Goal: Task Accomplishment & Management: Manage account settings

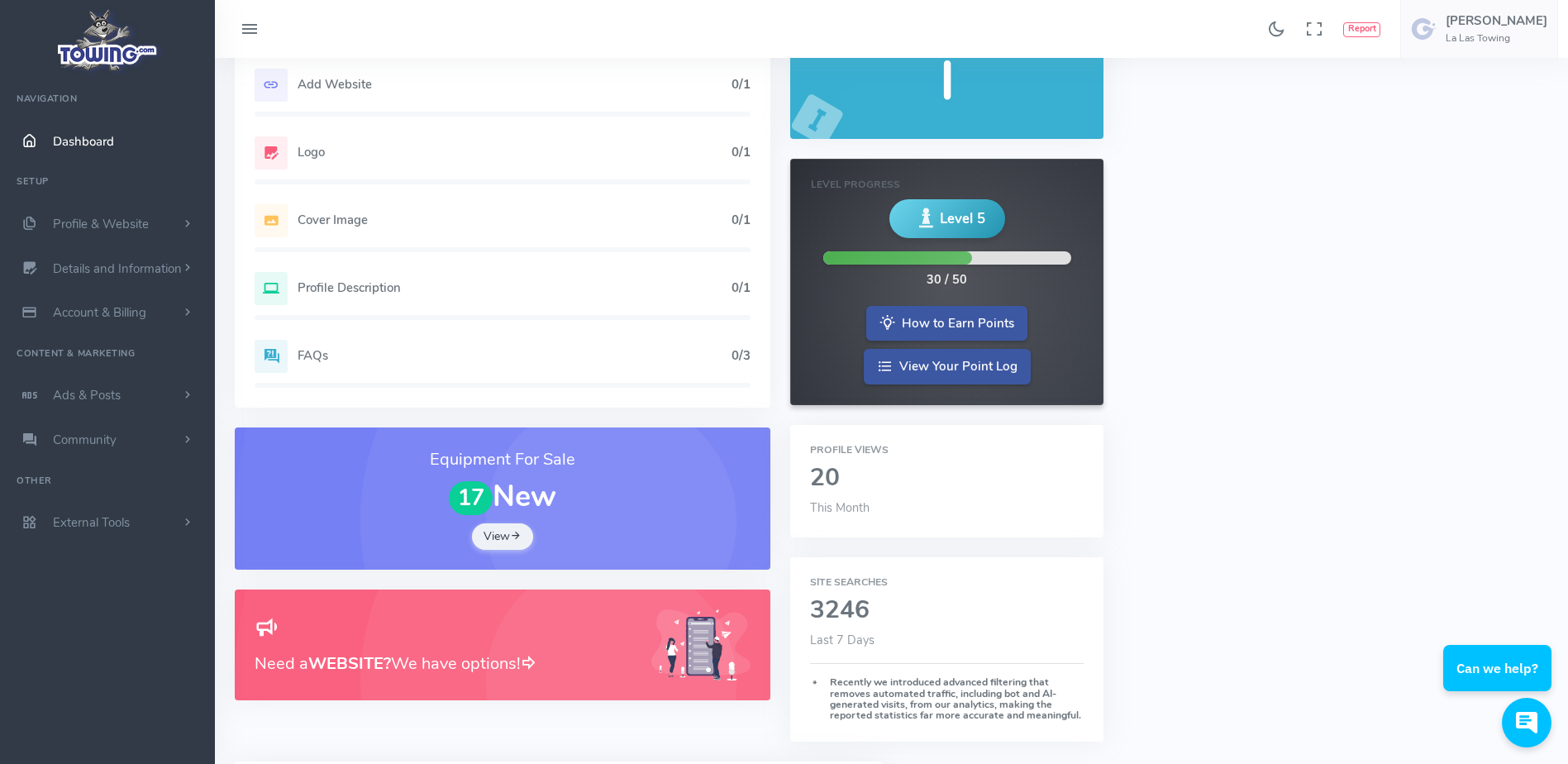
scroll to position [121, 0]
click at [364, 637] on h2 at bounding box center [443, 627] width 377 height 29
click at [303, 89] on h5 "Add Website" at bounding box center [514, 84] width 434 height 13
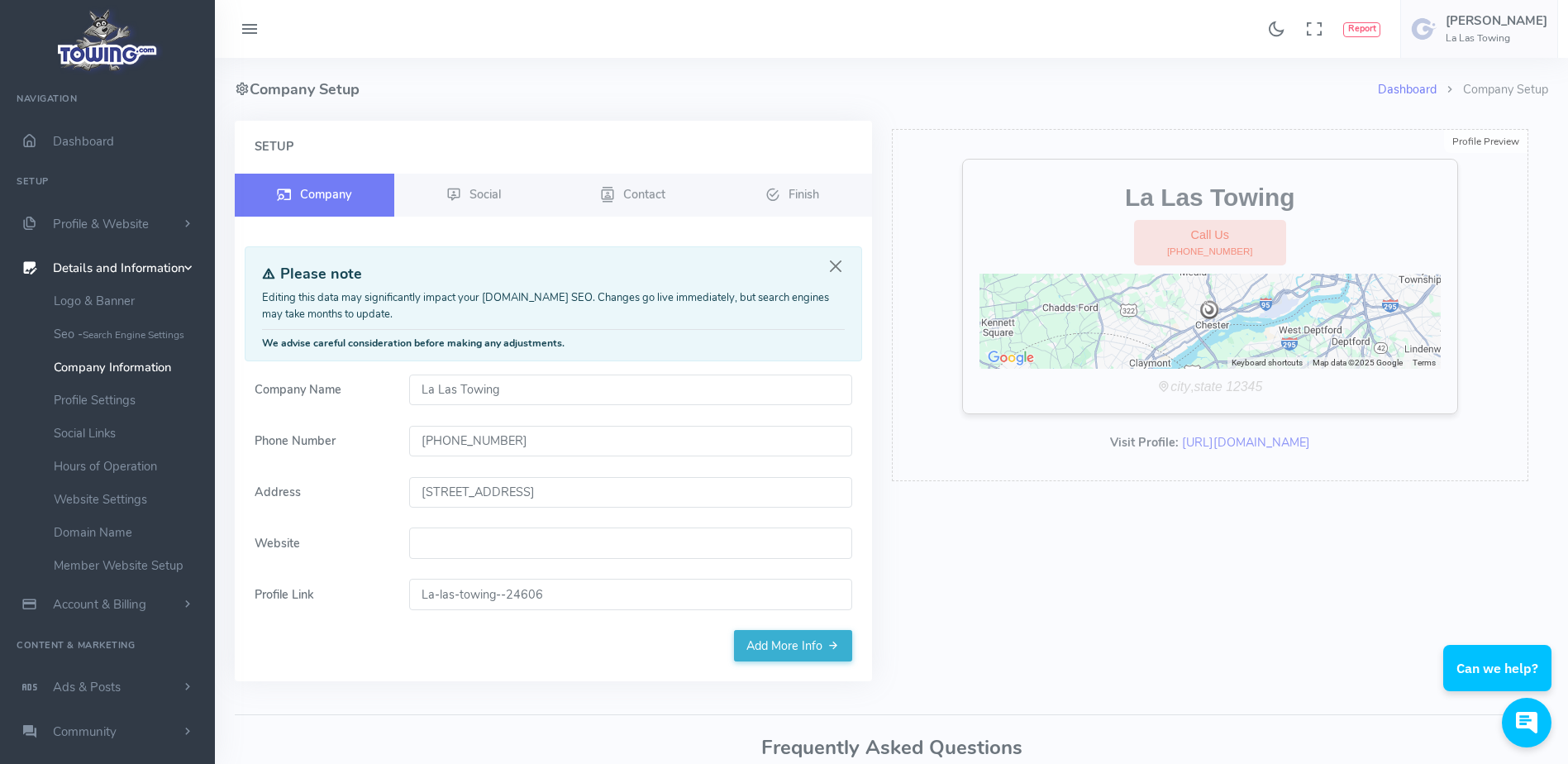
click at [507, 560] on form "Company Name La Las Towing Phone Number (610) 479-0784 Address 1007 Madison Str…" at bounding box center [553, 502] width 618 height 256
click at [507, 553] on input "Website" at bounding box center [630, 543] width 443 height 32
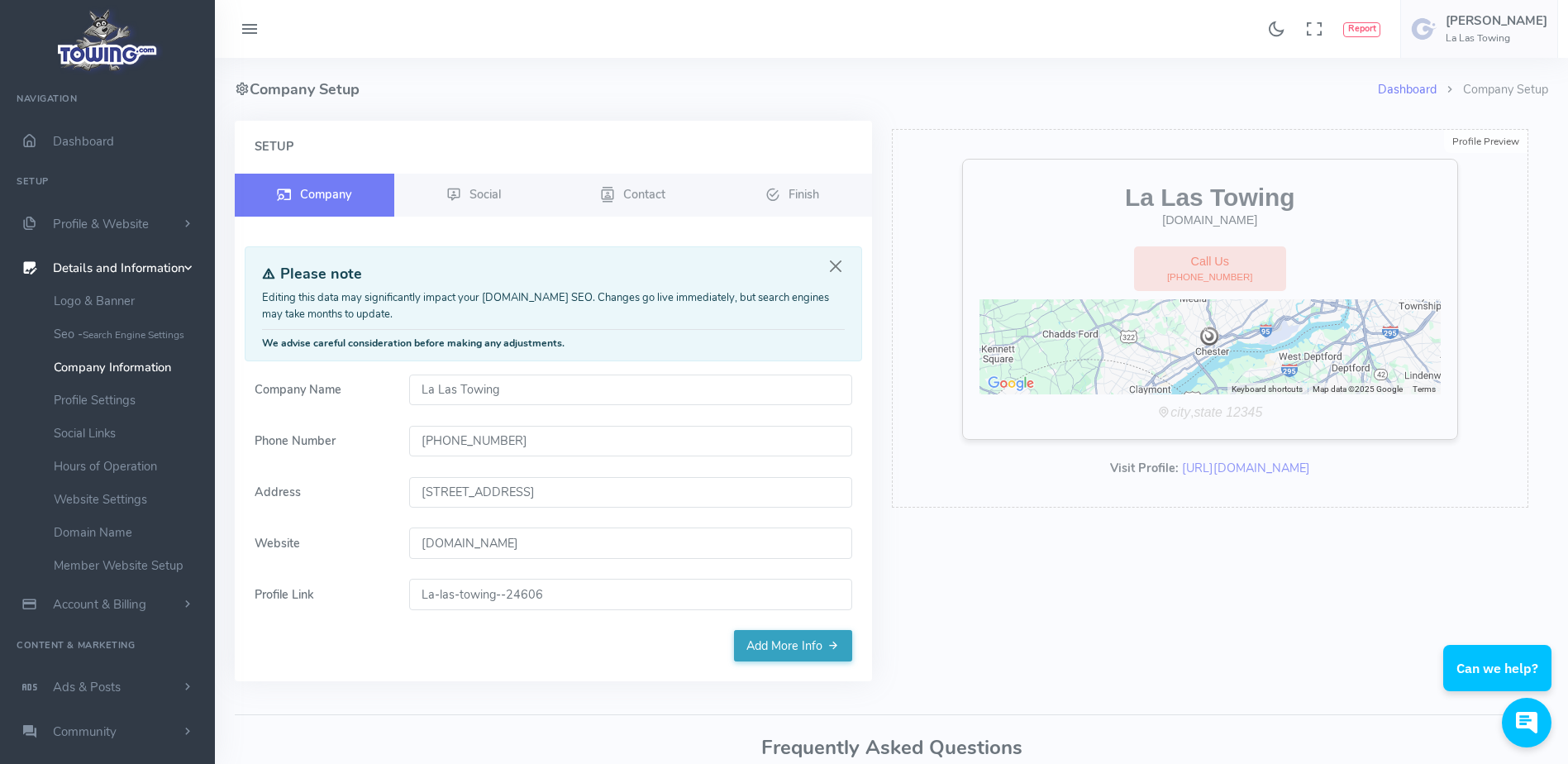
type input "[DOMAIN_NAME]"
click at [744, 642] on link "Add More Info" at bounding box center [793, 646] width 118 height 32
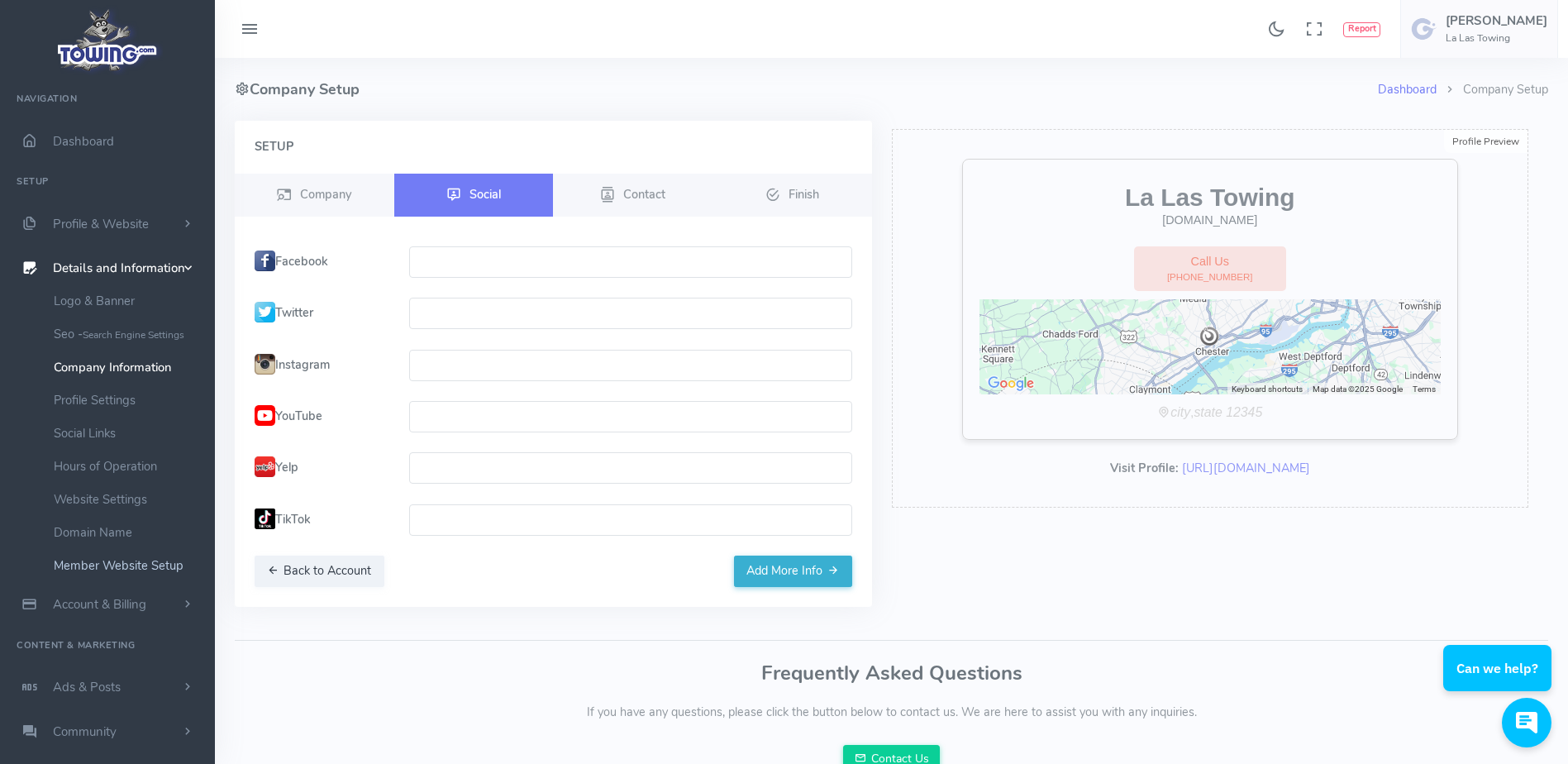
click at [181, 549] on link "Member Website Setup" at bounding box center [128, 566] width 173 height 33
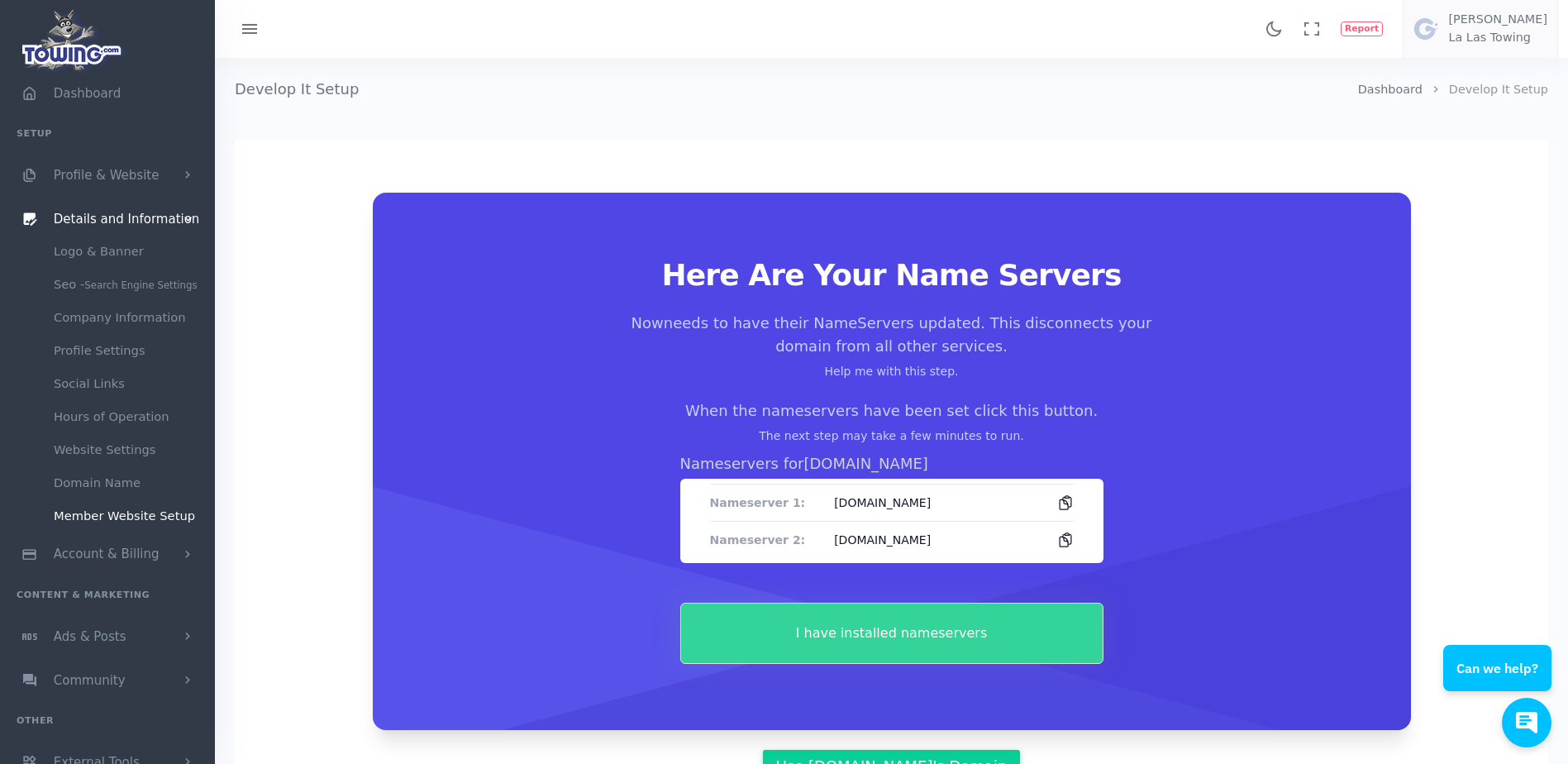
click at [825, 622] on button "I have installed nameservers" at bounding box center [892, 633] width 423 height 62
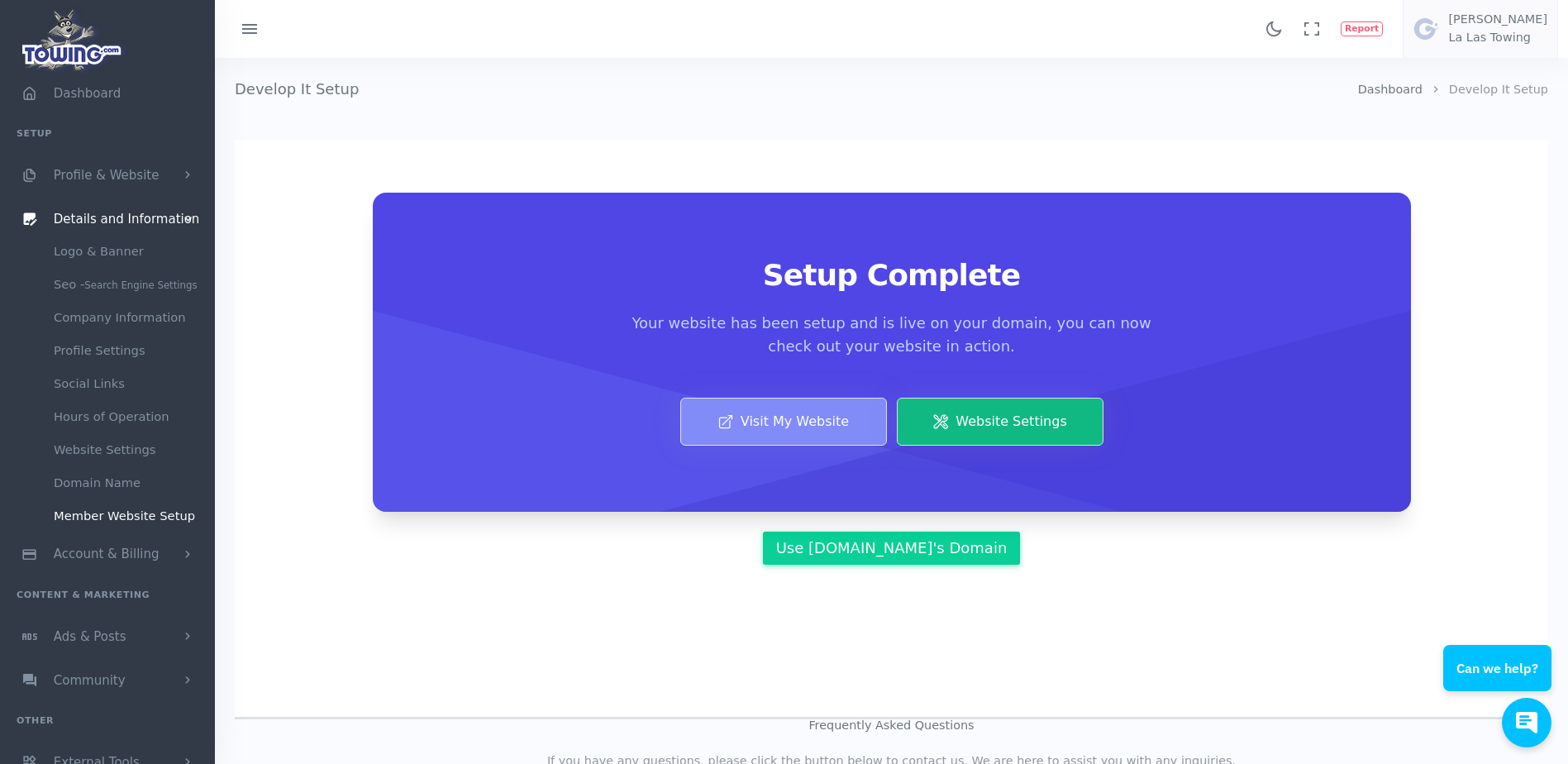
click at [784, 435] on link "Visit My Website" at bounding box center [783, 421] width 207 height 48
click at [157, 306] on link "Company Information" at bounding box center [128, 318] width 173 height 33
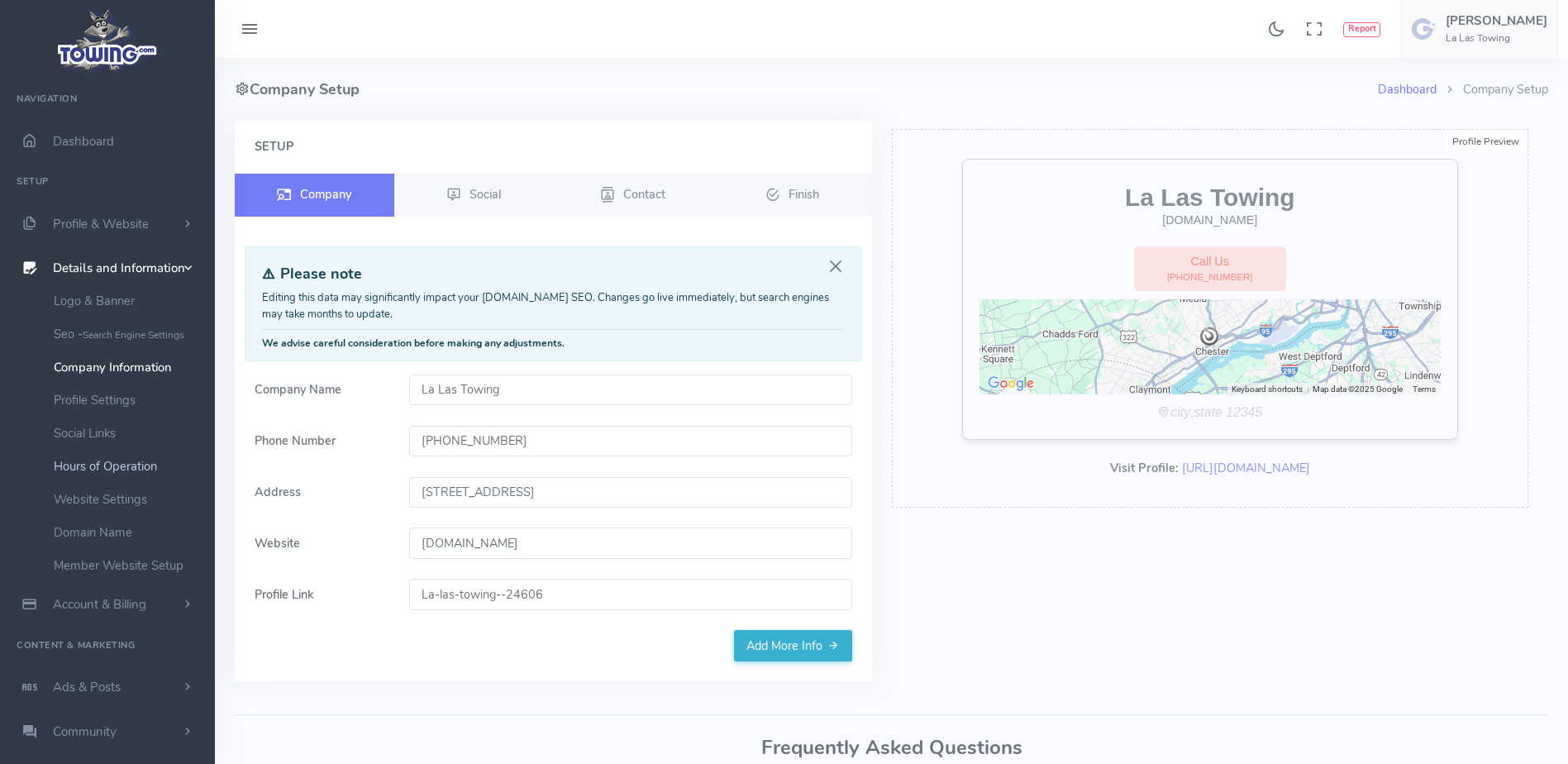
click at [144, 455] on link "Hours of Operation" at bounding box center [128, 466] width 173 height 33
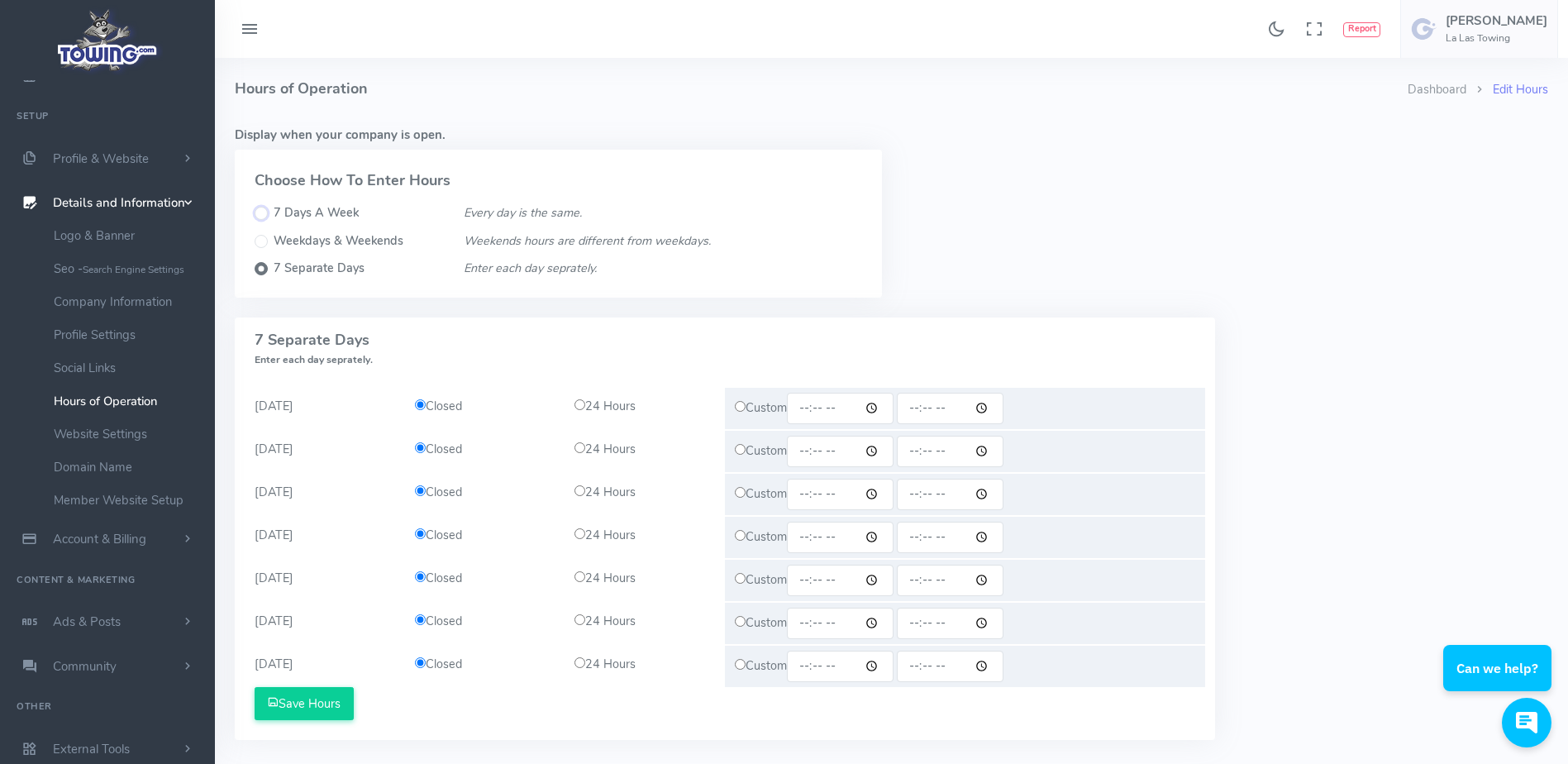
click at [266, 211] on input "7 Days A Week" at bounding box center [262, 214] width 13 height 13
radio input "true"
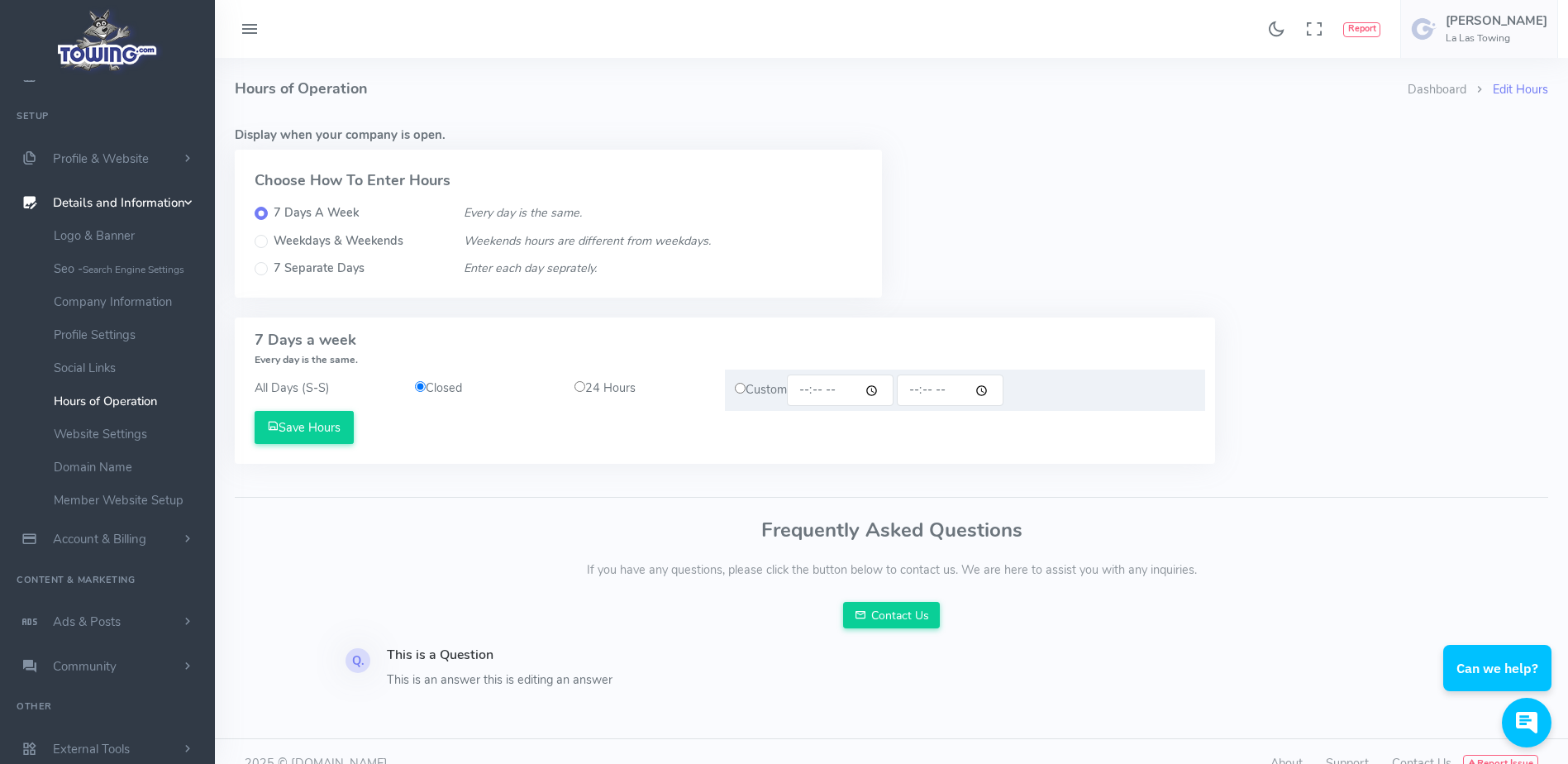
click at [575, 389] on input "radio" at bounding box center [579, 386] width 11 height 11
radio input "true"
click at [575, 389] on input "radio" at bounding box center [579, 386] width 11 height 11
click at [340, 434] on button "Save Hours" at bounding box center [304, 427] width 99 height 33
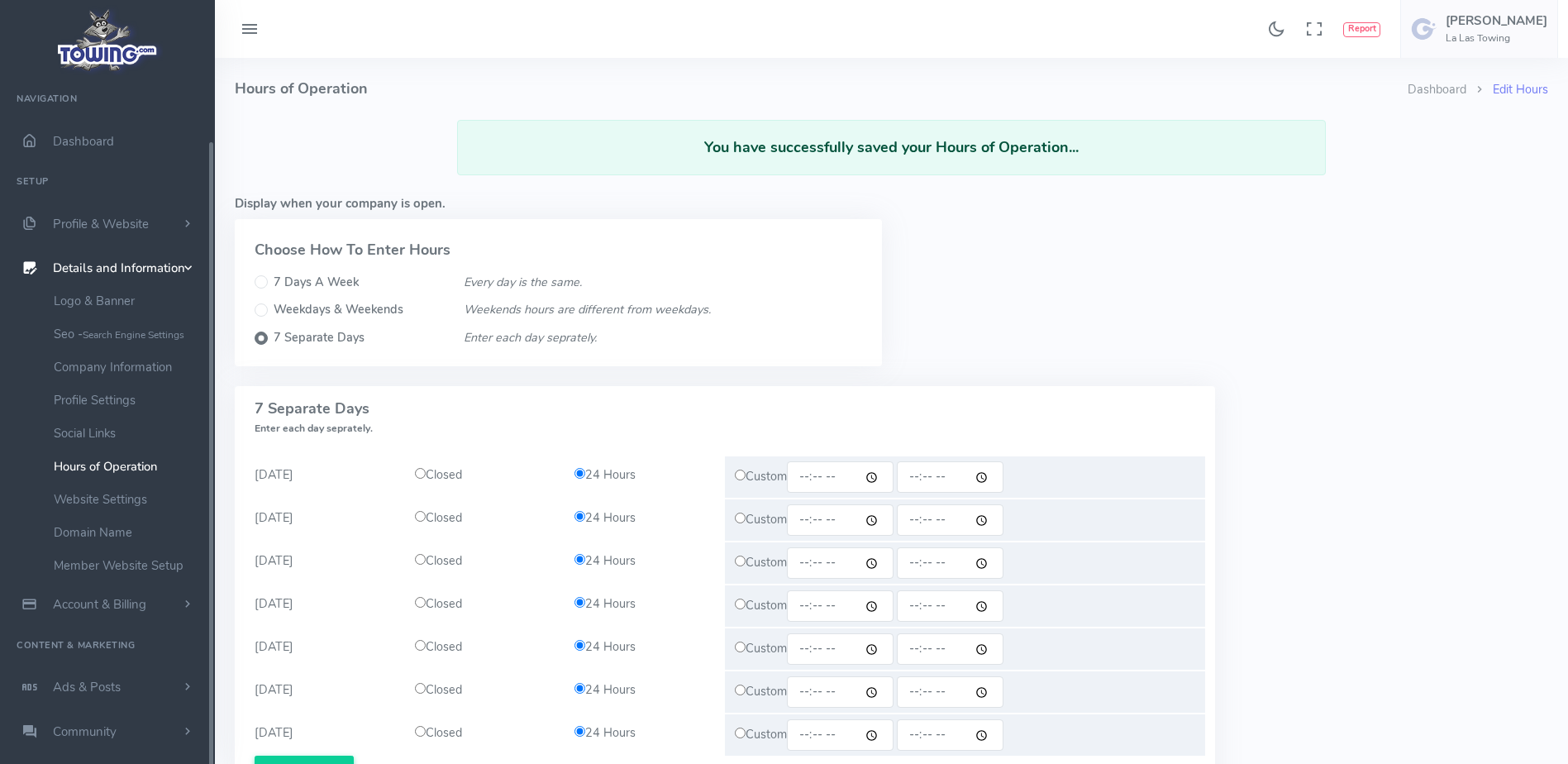
scroll to position [65, 0]
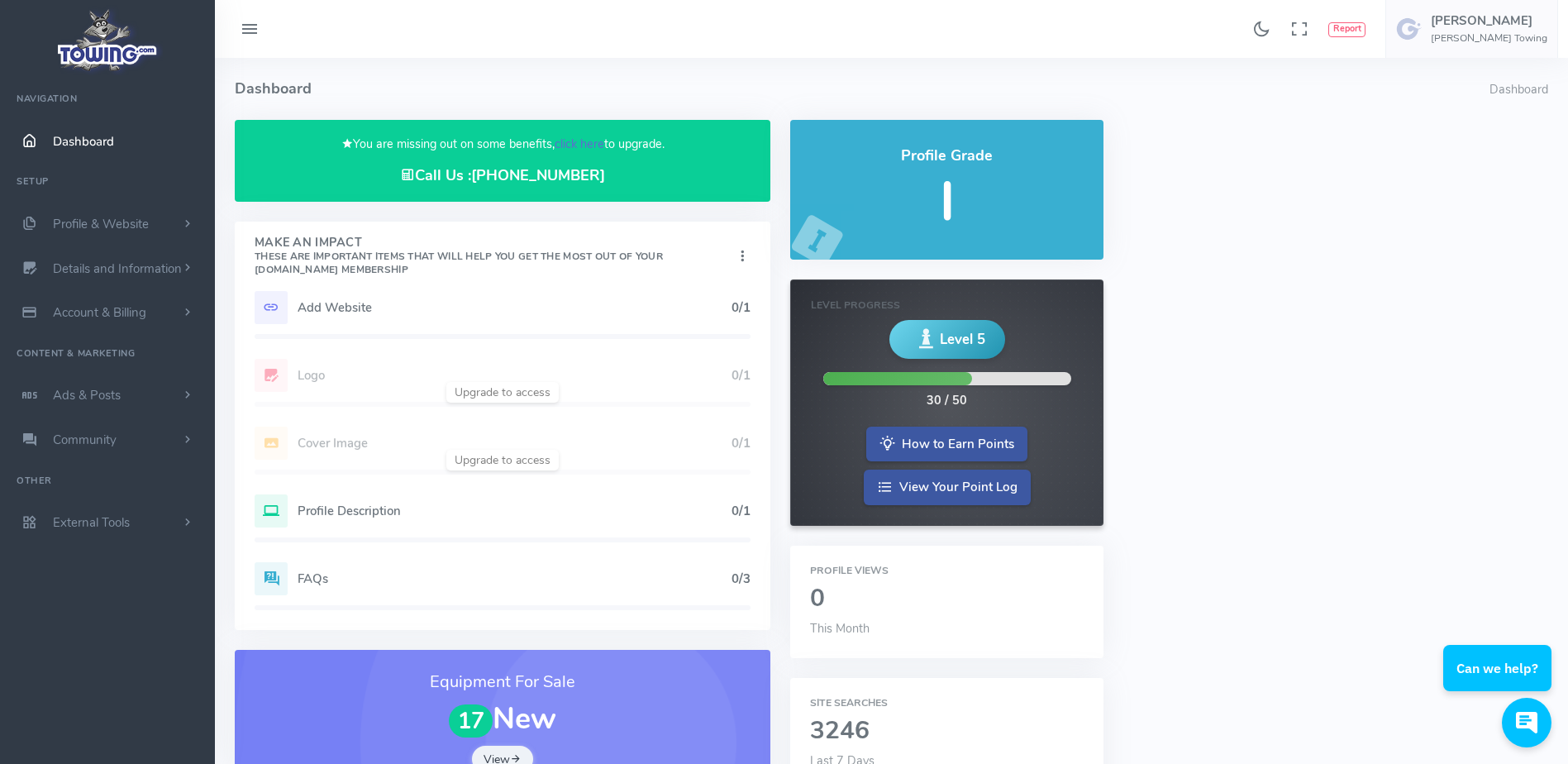
click at [563, 144] on link "click here" at bounding box center [580, 143] width 50 height 16
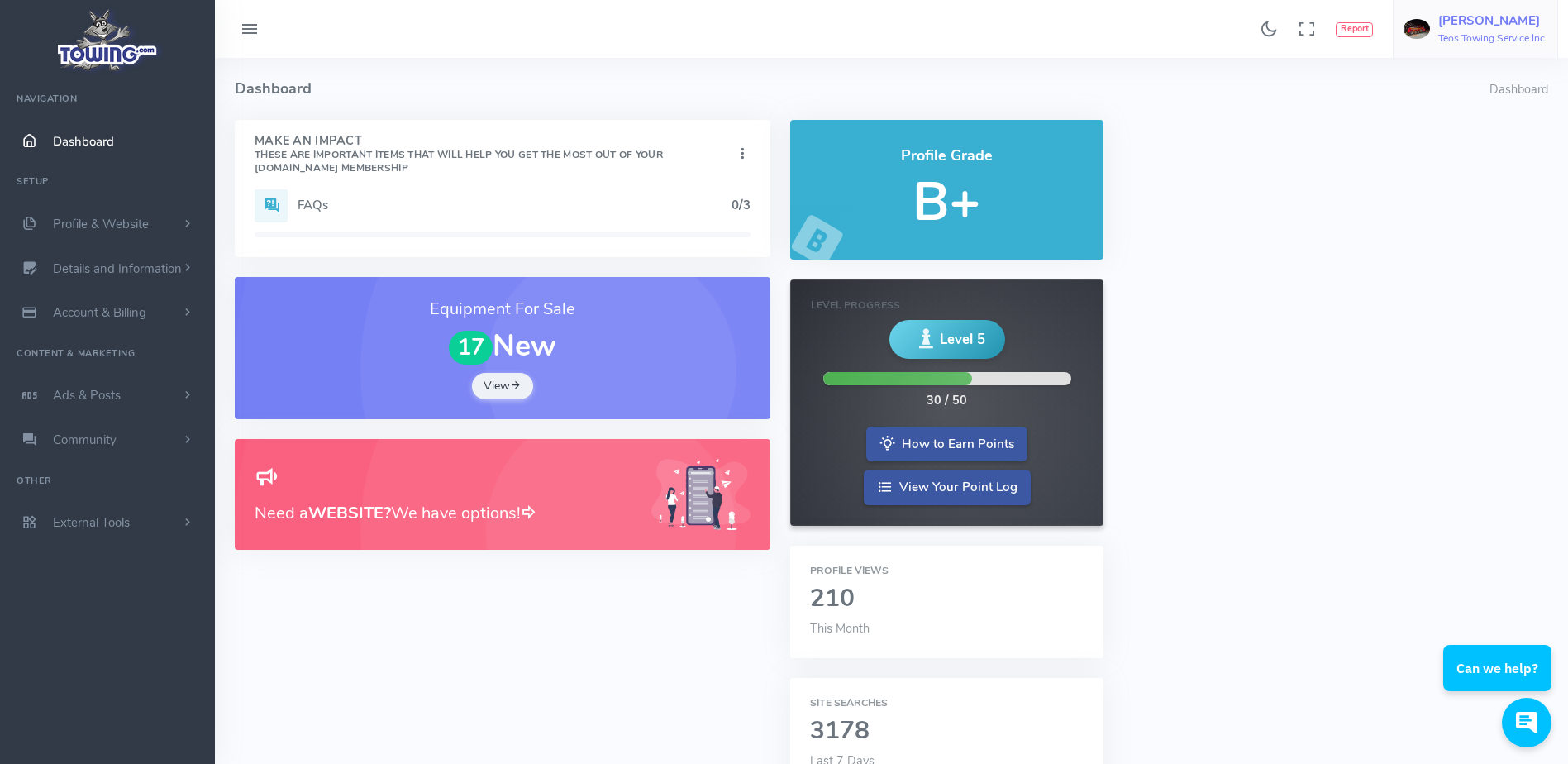
click at [1482, 41] on h6 "Teos Towing Service Inc." at bounding box center [1492, 38] width 109 height 11
click at [1472, 150] on span "Switch Companies" at bounding box center [1484, 158] width 99 height 16
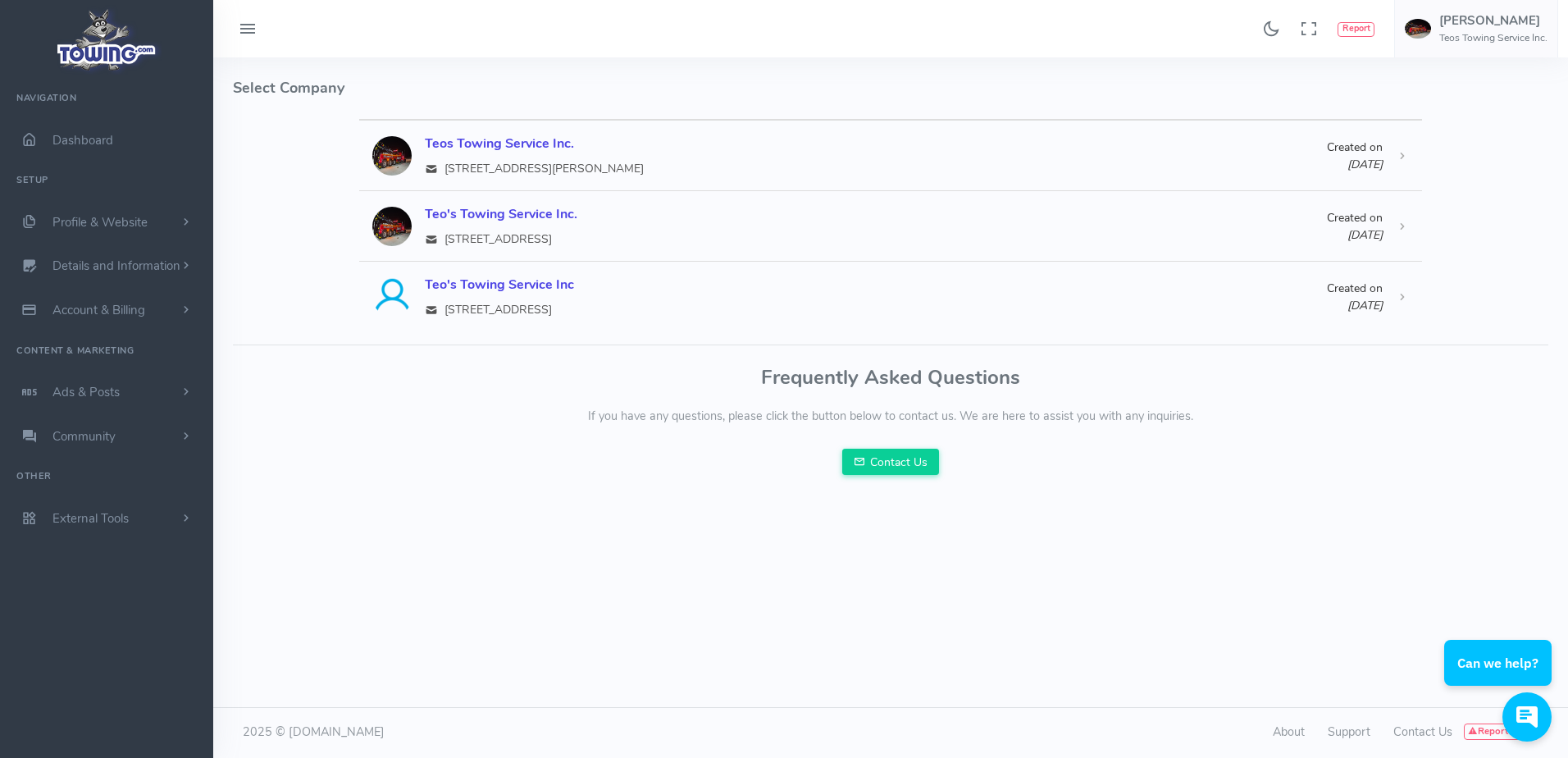
click at [859, 26] on div "Found 17 results Analytics Report Users [PERSON_NAME]" at bounding box center [890, 29] width 1355 height 57
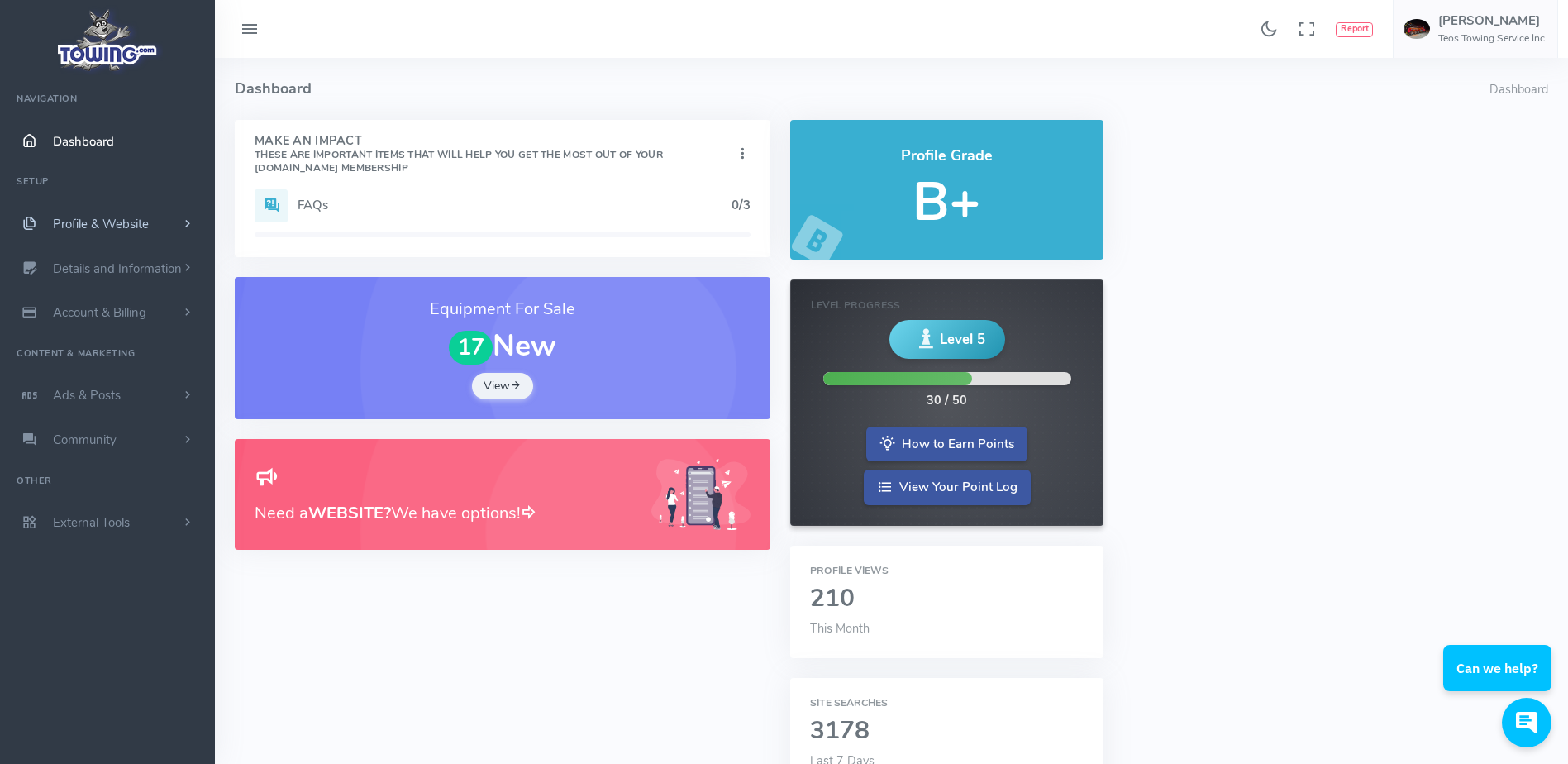
click at [169, 220] on link "Profile & Website" at bounding box center [107, 224] width 215 height 44
click at [157, 251] on link "Homepage Content" at bounding box center [128, 256] width 173 height 33
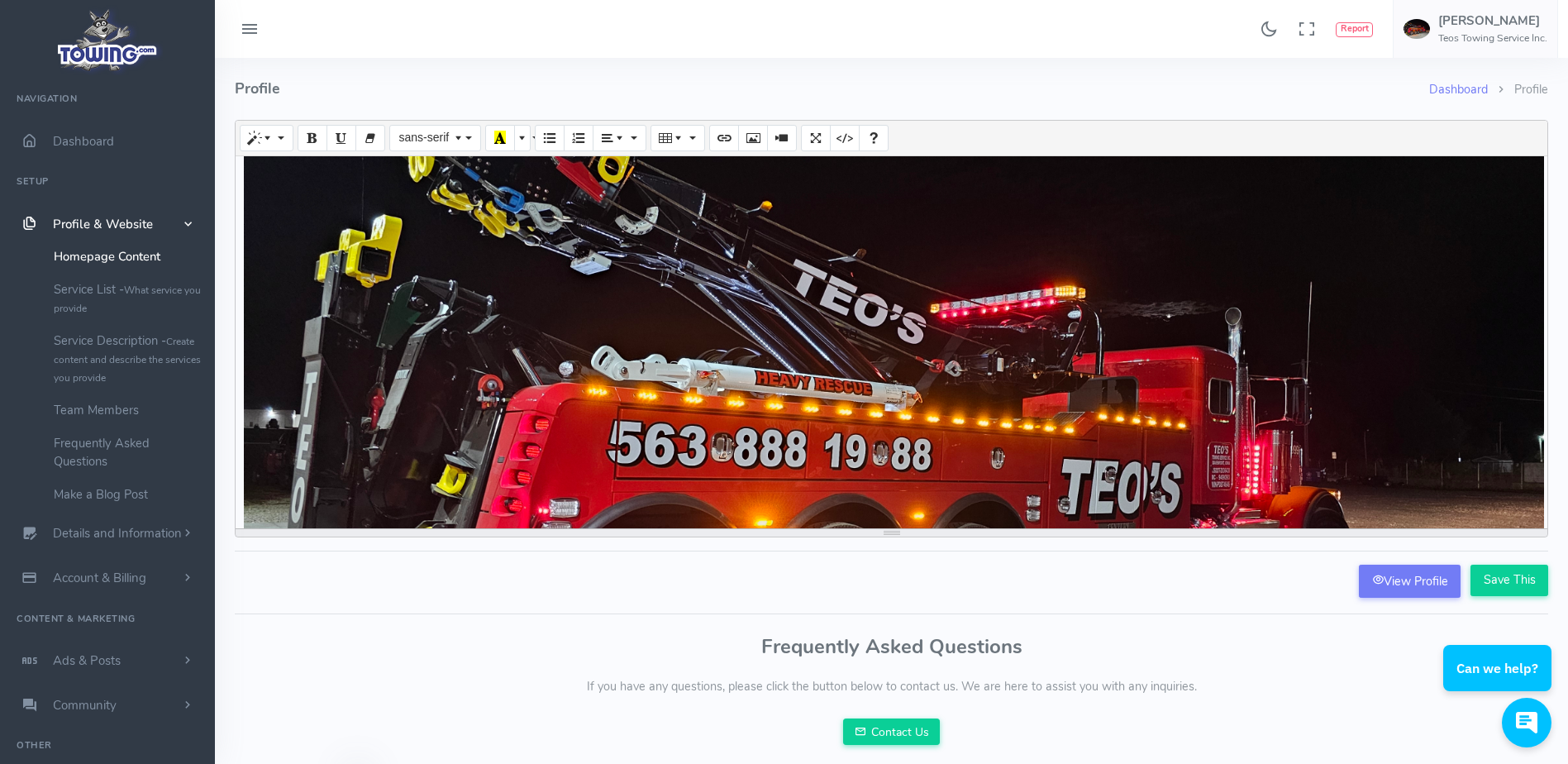
scroll to position [452, 9]
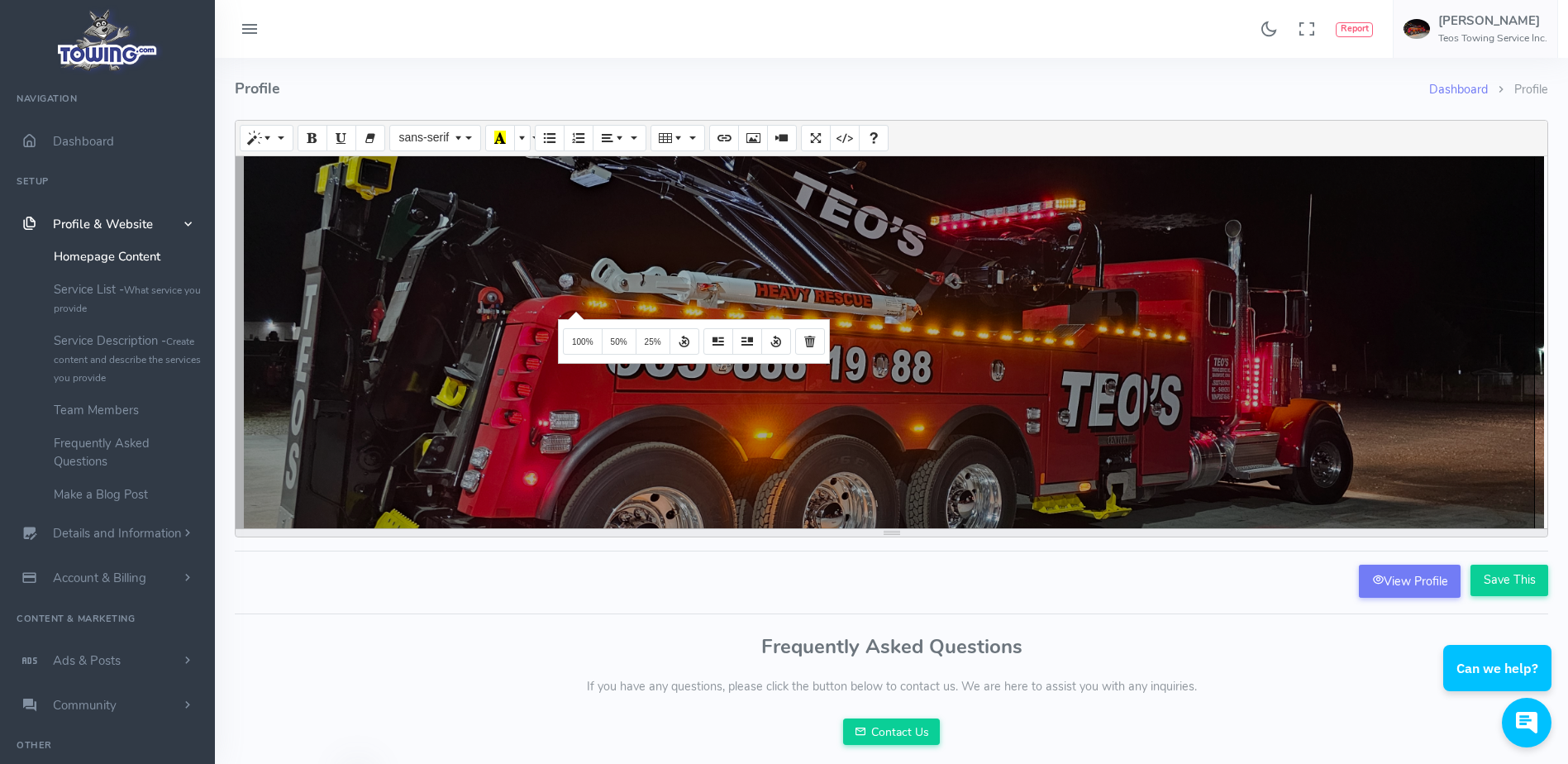
click at [573, 310] on div "Create your long description... 1573x1179.75 (Original: 4000x3000)" at bounding box center [892, 342] width 1312 height 372
click at [568, 293] on div at bounding box center [885, 344] width 1299 height 974
click at [490, 328] on div at bounding box center [885, 344] width 1299 height 974
click at [488, 328] on div at bounding box center [885, 344] width 1299 height 974
click at [439, 329] on div at bounding box center [885, 344] width 1299 height 974
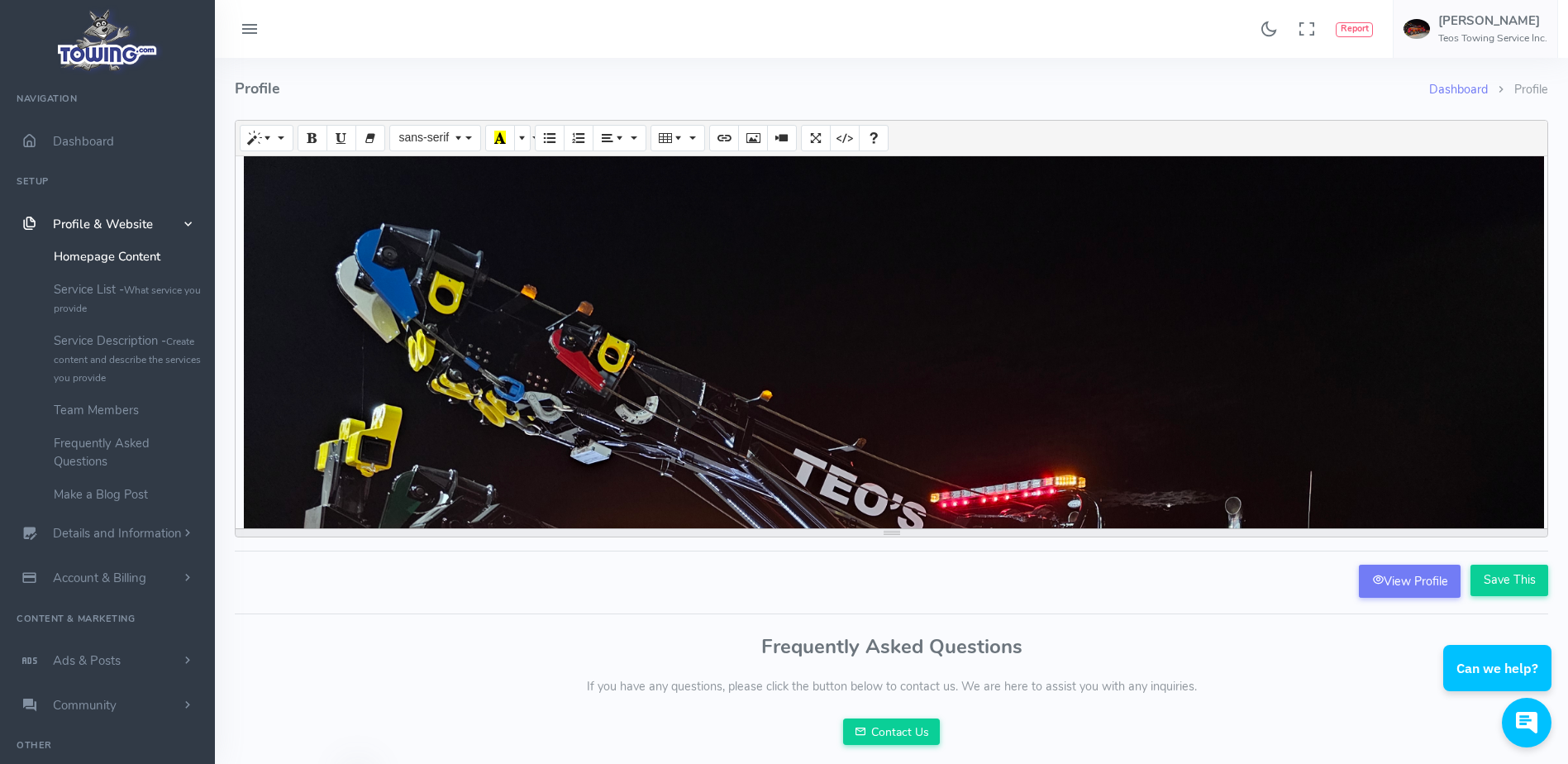
scroll to position [0, 9]
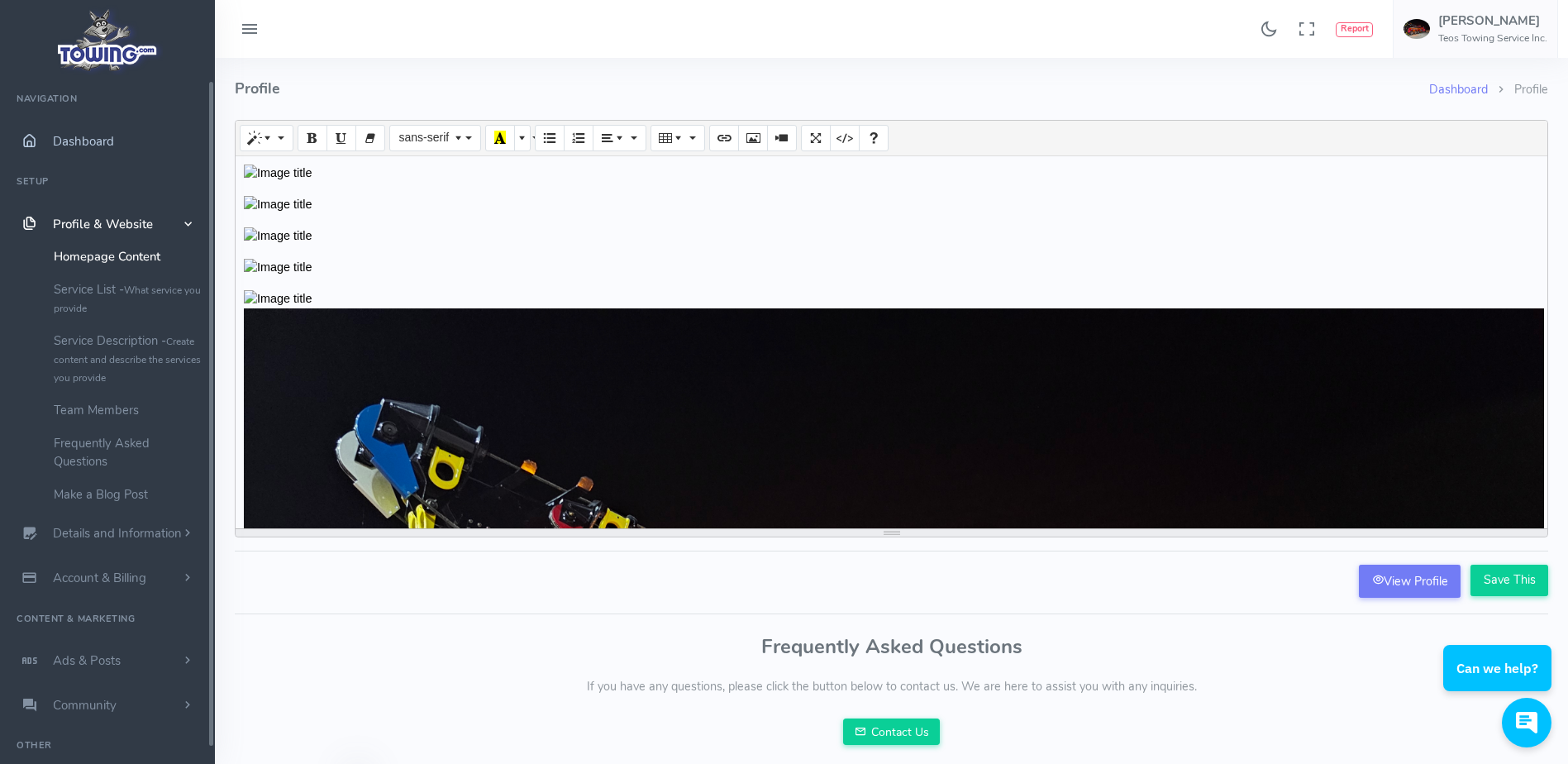
click at [132, 151] on link "Dashboard" at bounding box center [107, 141] width 215 height 44
